Goal: Transaction & Acquisition: Purchase product/service

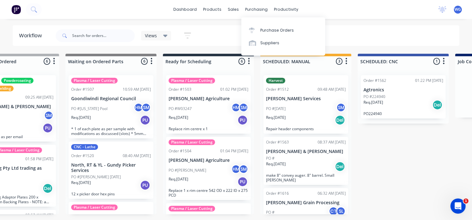
scroll to position [70, 0]
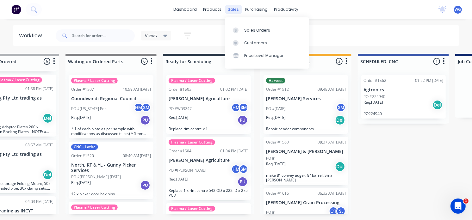
click at [228, 6] on div "sales" at bounding box center [233, 9] width 17 height 9
click at [255, 30] on div "Sales Orders" at bounding box center [257, 31] width 26 height 6
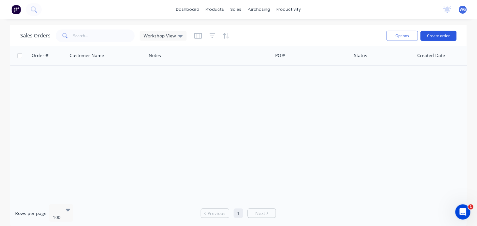
click at [438, 33] on button "Create order" at bounding box center [439, 36] width 36 height 10
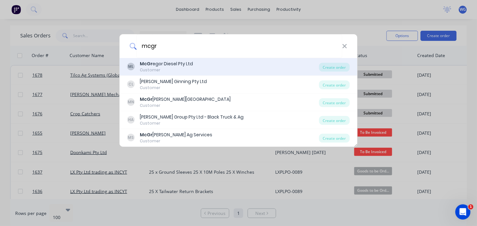
type input "mcgr"
click at [170, 63] on div "McGr egor Diesel Pty Ltd" at bounding box center [166, 63] width 53 height 7
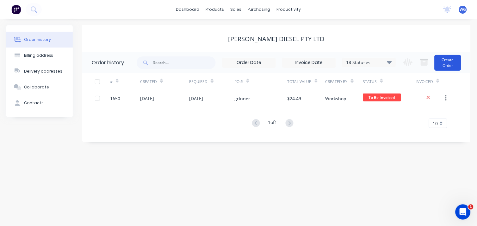
click at [445, 66] on button "Create Order" at bounding box center [448, 63] width 27 height 16
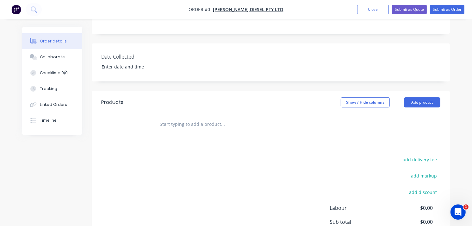
scroll to position [198, 0]
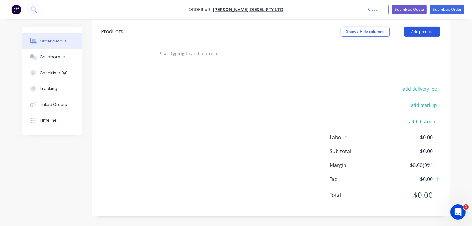
click at [420, 31] on button "Add product" at bounding box center [422, 32] width 36 height 10
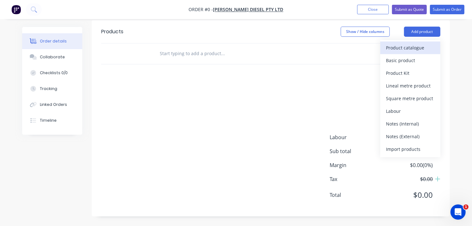
click at [396, 49] on div "Product catalogue" at bounding box center [410, 47] width 49 height 9
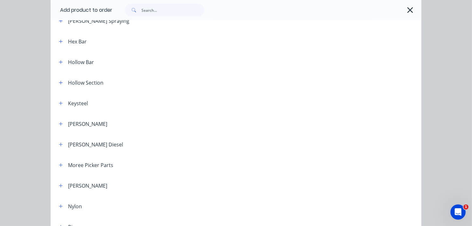
scroll to position [530, 0]
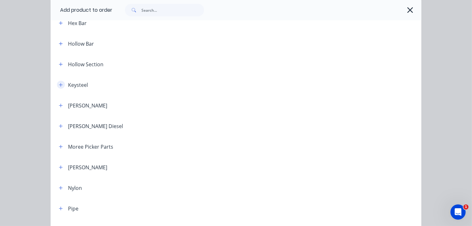
click at [59, 85] on icon "button" at bounding box center [60, 84] width 3 height 3
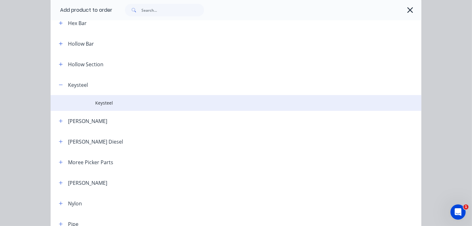
click at [106, 100] on span "Keysteel" at bounding box center [225, 102] width 261 height 7
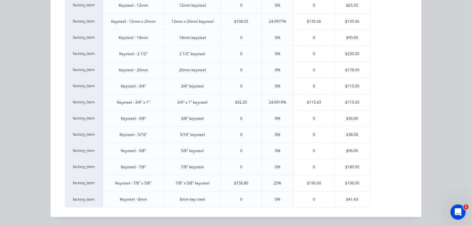
scroll to position [0, 0]
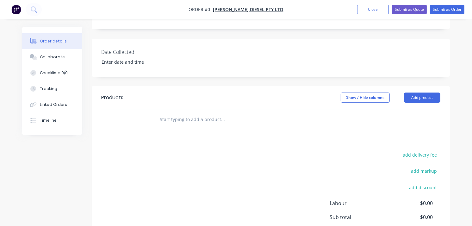
scroll to position [8, 0]
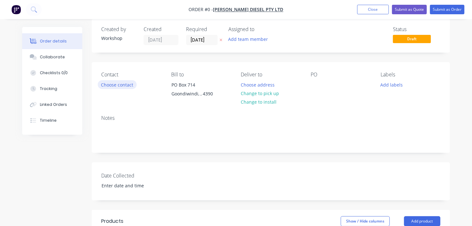
click at [109, 85] on button "Choose contact" at bounding box center [117, 84] width 39 height 9
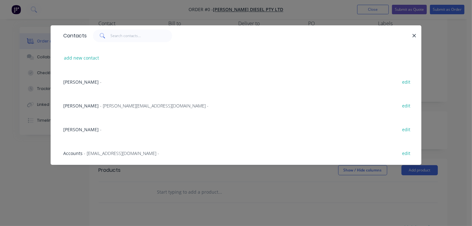
scroll to position [60, 0]
click at [86, 128] on span "Hayden Cairns" at bounding box center [80, 129] width 35 height 6
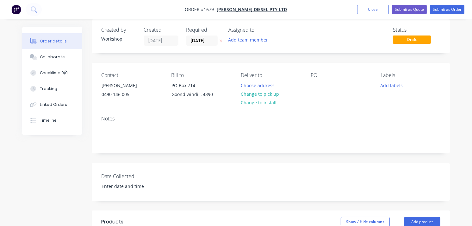
scroll to position [4, 0]
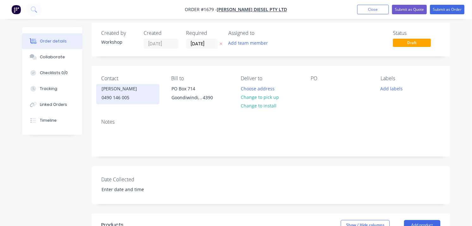
click at [135, 96] on div "0490 146 005" at bounding box center [128, 97] width 53 height 9
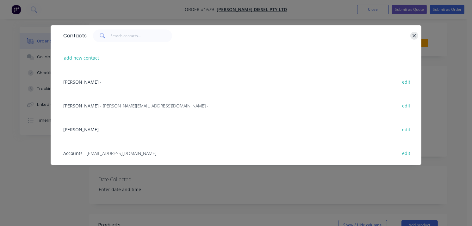
click at [414, 36] on icon "button" at bounding box center [415, 36] width 4 height 6
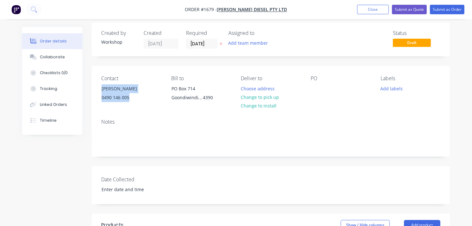
drag, startPoint x: 154, startPoint y: 99, endPoint x: 96, endPoint y: 84, distance: 59.7
click at [96, 84] on div "Contact Hayden Cairns 0490 146 005 Bill to PO Box 714 Goondiwindi, , 4390 Deliv…" at bounding box center [271, 90] width 358 height 48
click at [180, 126] on div "Notes" at bounding box center [271, 135] width 358 height 42
click at [143, 90] on div "Hayden Cairns" at bounding box center [128, 88] width 53 height 9
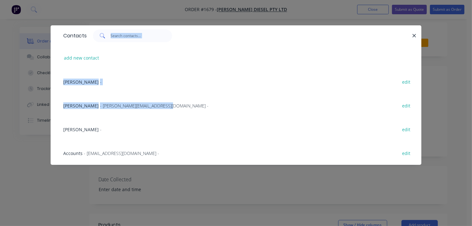
drag, startPoint x: 280, startPoint y: 100, endPoint x: 271, endPoint y: -26, distance: 126.4
click at [271, 0] on html "Order #1679 - McGregor Diesel Pty Ltd Add product Close Submit as Quote Submit …" at bounding box center [236, 207] width 472 height 423
click at [320, 180] on div "Contacts add new contact Cam Kingston - edit Shane McGregor - shane@mcgregordie…" at bounding box center [236, 113] width 472 height 226
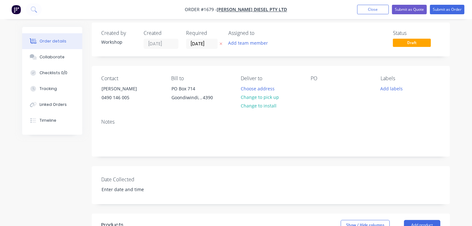
click at [320, 180] on div "Date Collected" at bounding box center [271, 185] width 358 height 38
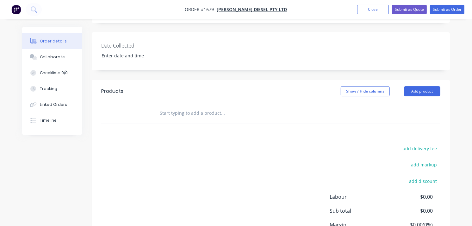
scroll to position [139, 0]
click at [411, 87] on button "Add product" at bounding box center [422, 90] width 36 height 10
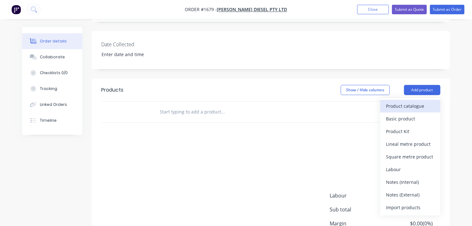
click at [404, 105] on div "Product catalogue" at bounding box center [410, 105] width 49 height 9
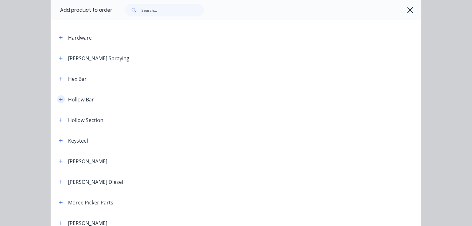
scroll to position [481, 0]
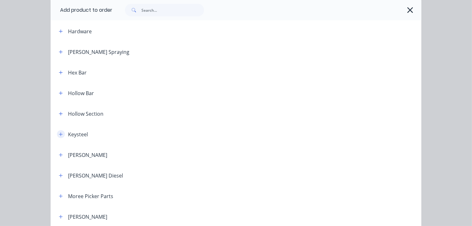
click at [60, 132] on icon "button" at bounding box center [61, 134] width 4 height 4
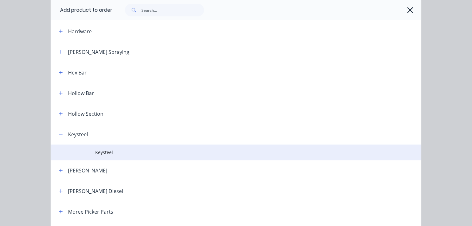
click at [122, 153] on span "Keysteel" at bounding box center [225, 152] width 261 height 7
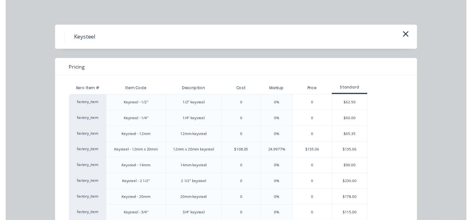
scroll to position [148, 0]
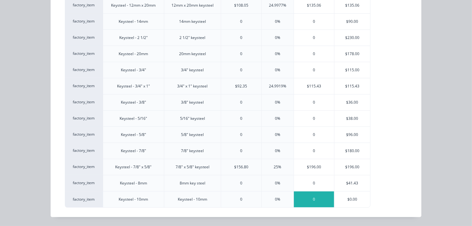
click at [327, 203] on div "0" at bounding box center [314, 199] width 40 height 16
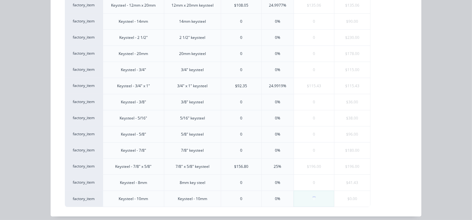
scroll to position [0, 0]
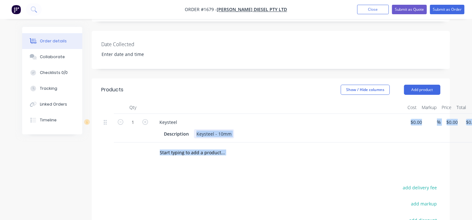
drag, startPoint x: 306, startPoint y: 166, endPoint x: 153, endPoint y: 129, distance: 157.3
click at [153, 129] on div "Products Show / Hide columns Add product Qty Cost Markup Price Total 1 Keysteel…" at bounding box center [271, 197] width 358 height 237
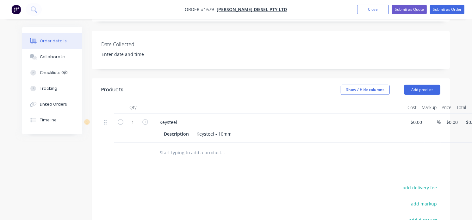
click at [130, 139] on div "1" at bounding box center [133, 128] width 38 height 29
click at [230, 134] on div "Keysteel - 10mm" at bounding box center [214, 133] width 40 height 9
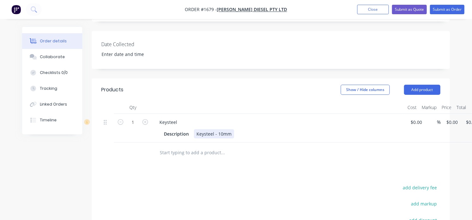
click at [230, 134] on div "Keysteel - 10mm" at bounding box center [214, 133] width 40 height 9
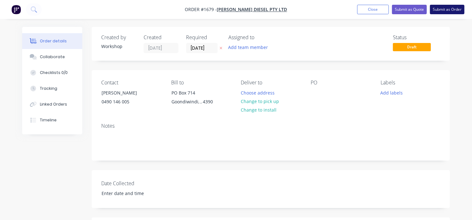
drag, startPoint x: 436, startPoint y: 9, endPoint x: 445, endPoint y: 13, distance: 9.8
click at [445, 13] on button "Submit as Order" at bounding box center [447, 9] width 35 height 9
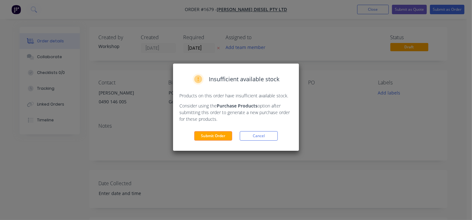
click at [216, 130] on div "Insufficient available stock Products on this order have insufficient available…" at bounding box center [236, 107] width 126 height 87
click at [216, 132] on button "Submit Order" at bounding box center [213, 135] width 38 height 9
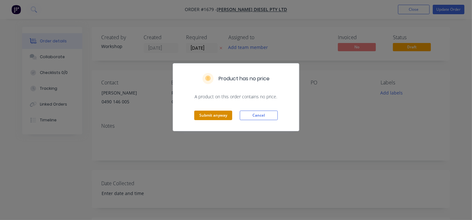
click at [224, 111] on button "Submit anyway" at bounding box center [213, 115] width 38 height 9
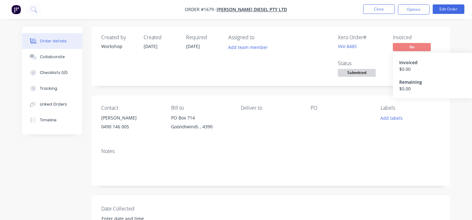
click at [406, 45] on span "No" at bounding box center [412, 47] width 38 height 8
click at [362, 71] on span "Submitted" at bounding box center [357, 73] width 38 height 8
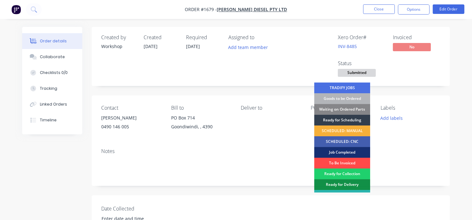
click at [339, 163] on div "To Be Invoiced" at bounding box center [342, 163] width 56 height 11
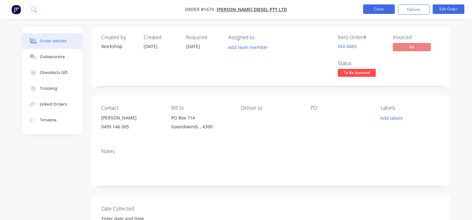
click at [373, 9] on button "Close" at bounding box center [379, 8] width 32 height 9
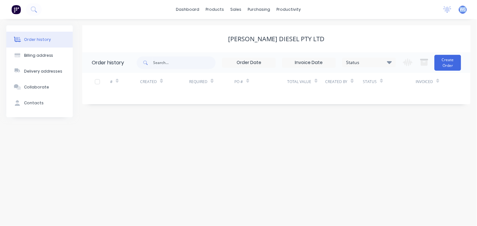
click at [373, 9] on div "dashboard products sales purchasing productivity dashboard products Product Cat…" at bounding box center [238, 9] width 477 height 19
